Goal: Information Seeking & Learning: Learn about a topic

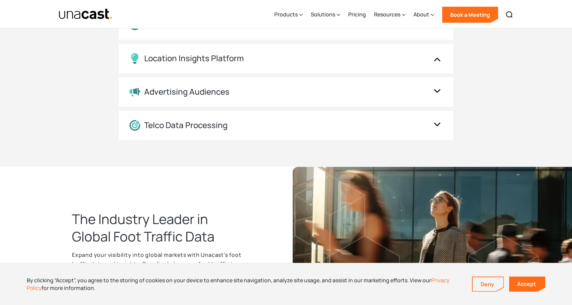
scroll to position [689, 0]
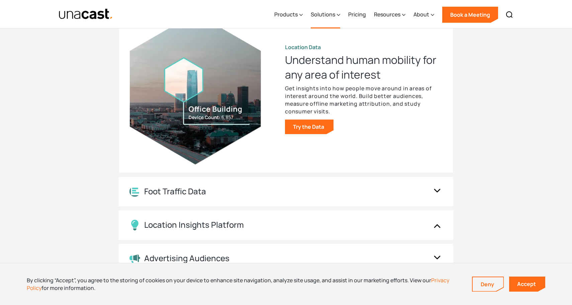
click at [335, 14] on div "Solutions" at bounding box center [323, 14] width 24 height 8
click at [340, 15] on icon at bounding box center [338, 15] width 3 height 2
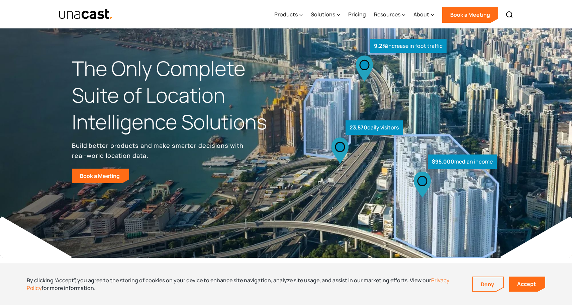
scroll to position [0, 0]
click at [530, 279] on link "Accept" at bounding box center [527, 284] width 36 height 15
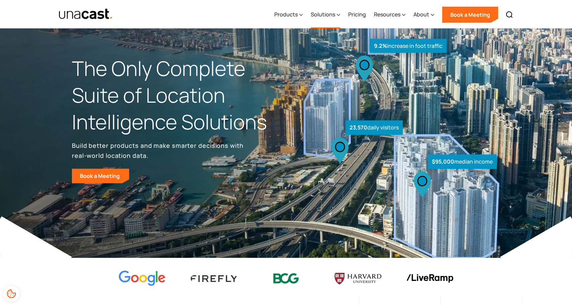
click at [335, 15] on div "Solutions" at bounding box center [323, 14] width 24 height 8
click at [340, 15] on icon at bounding box center [338, 15] width 3 height 2
click at [300, 13] on div "Products" at bounding box center [288, 14] width 28 height 27
click at [424, 18] on div "About" at bounding box center [422, 14] width 16 height 8
click at [298, 16] on div "Products" at bounding box center [285, 14] width 23 height 8
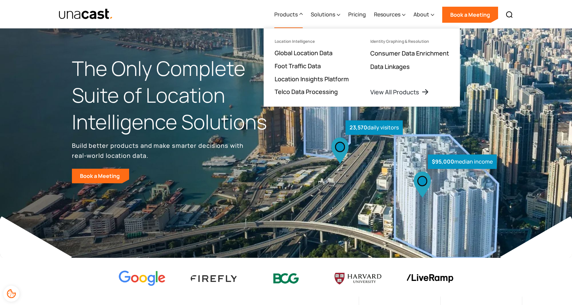
click at [298, 16] on div "Products" at bounding box center [285, 14] width 23 height 8
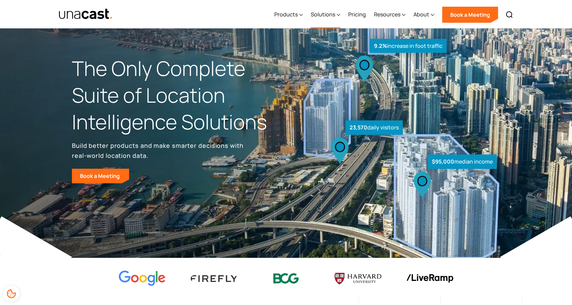
click at [337, 17] on div "Solutions" at bounding box center [325, 14] width 29 height 27
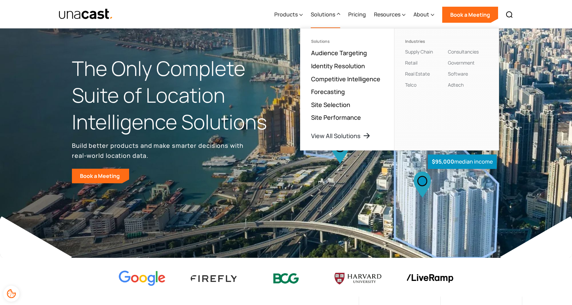
click at [247, 124] on h1 "The Only Complete Suite of Location Intelligence Solutions" at bounding box center [179, 95] width 214 height 80
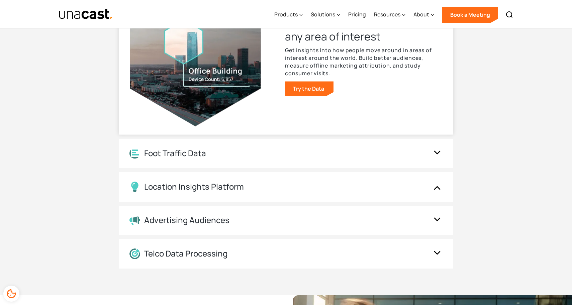
scroll to position [730, 0]
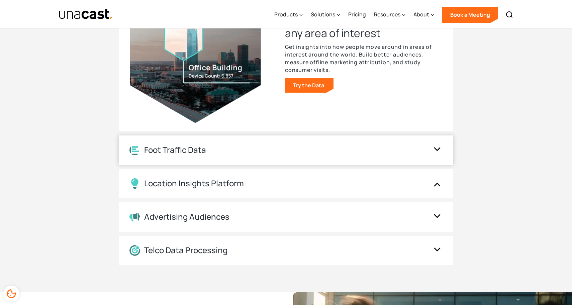
click at [438, 156] on div at bounding box center [437, 150] width 11 height 16
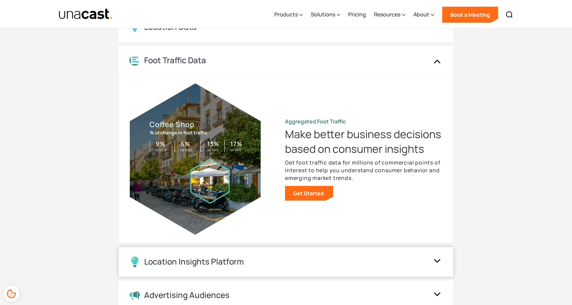
scroll to position [641, 0]
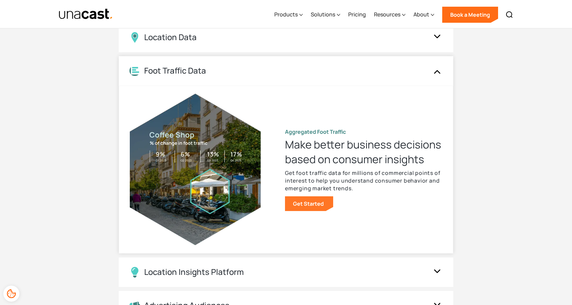
click at [298, 199] on link "Get Started" at bounding box center [309, 203] width 48 height 15
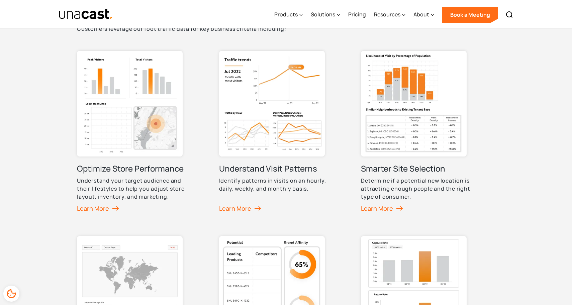
scroll to position [330, 0]
click at [248, 204] on div "Learn More" at bounding box center [240, 208] width 43 height 10
